Goal: Task Accomplishment & Management: Complete application form

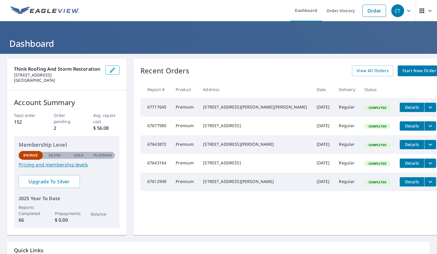
click at [403, 68] on span "Start New Order" at bounding box center [420, 70] width 34 height 7
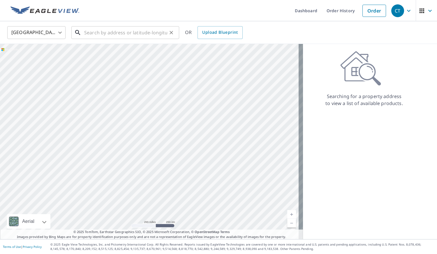
click at [164, 35] on input "text" at bounding box center [125, 32] width 83 height 16
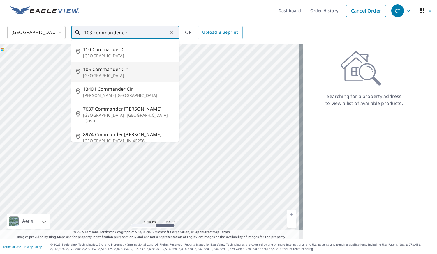
click at [141, 74] on p "[GEOGRAPHIC_DATA]" at bounding box center [129, 76] width 92 height 6
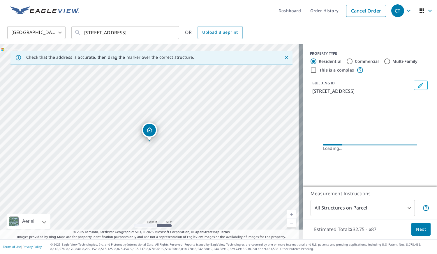
click at [288, 214] on link "Current Level 17, Zoom In" at bounding box center [291, 214] width 9 height 9
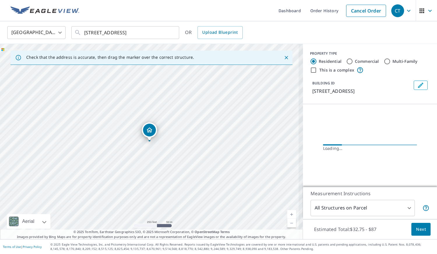
click at [288, 214] on link "Current Level 17.39592867633114, Zoom In" at bounding box center [291, 214] width 9 height 9
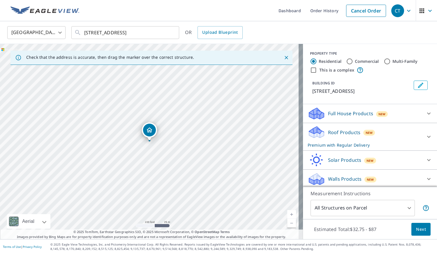
scroll to position [2, 0]
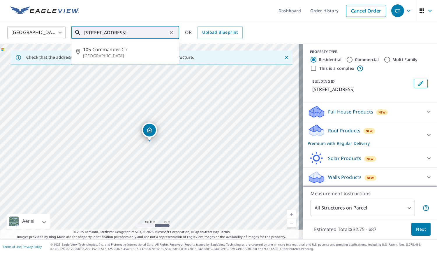
click at [91, 33] on input "[STREET_ADDRESS]" at bounding box center [125, 32] width 83 height 16
click at [119, 52] on span "109 Commander [PERSON_NAME]" at bounding box center [129, 49] width 92 height 7
type input "[STREET_ADDRESS]"
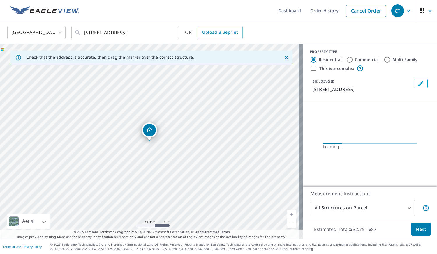
click at [287, 212] on link "Current Level 18, Zoom In" at bounding box center [291, 214] width 9 height 9
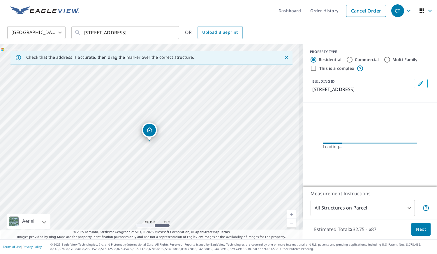
click at [287, 212] on link "Current Level 18, Zoom In" at bounding box center [291, 214] width 9 height 9
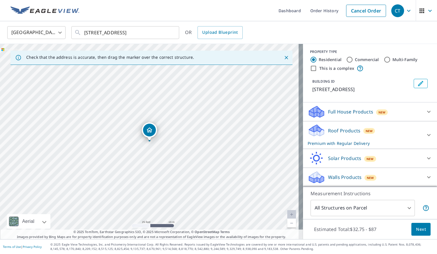
click at [416, 231] on span "Next" at bounding box center [421, 229] width 10 height 7
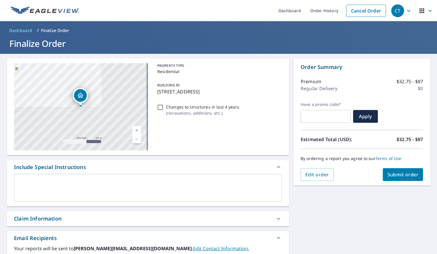
click at [405, 177] on span "Submit order" at bounding box center [403, 175] width 31 height 6
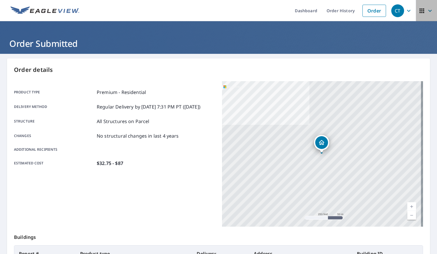
click at [428, 6] on span "button" at bounding box center [427, 11] width 16 height 14
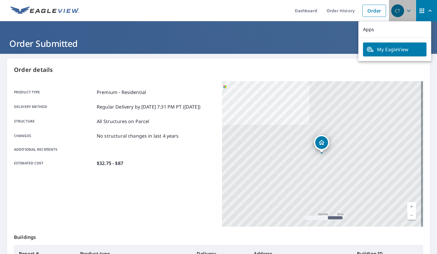
click at [405, 16] on span "CT" at bounding box center [402, 11] width 22 height 14
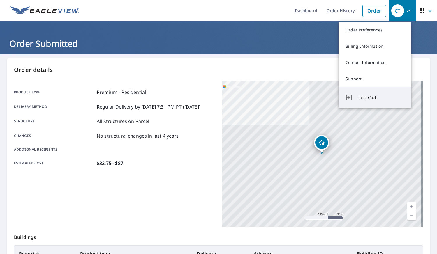
click at [371, 95] on span "Log Out" at bounding box center [382, 97] width 46 height 7
